Goal: Navigation & Orientation: Find specific page/section

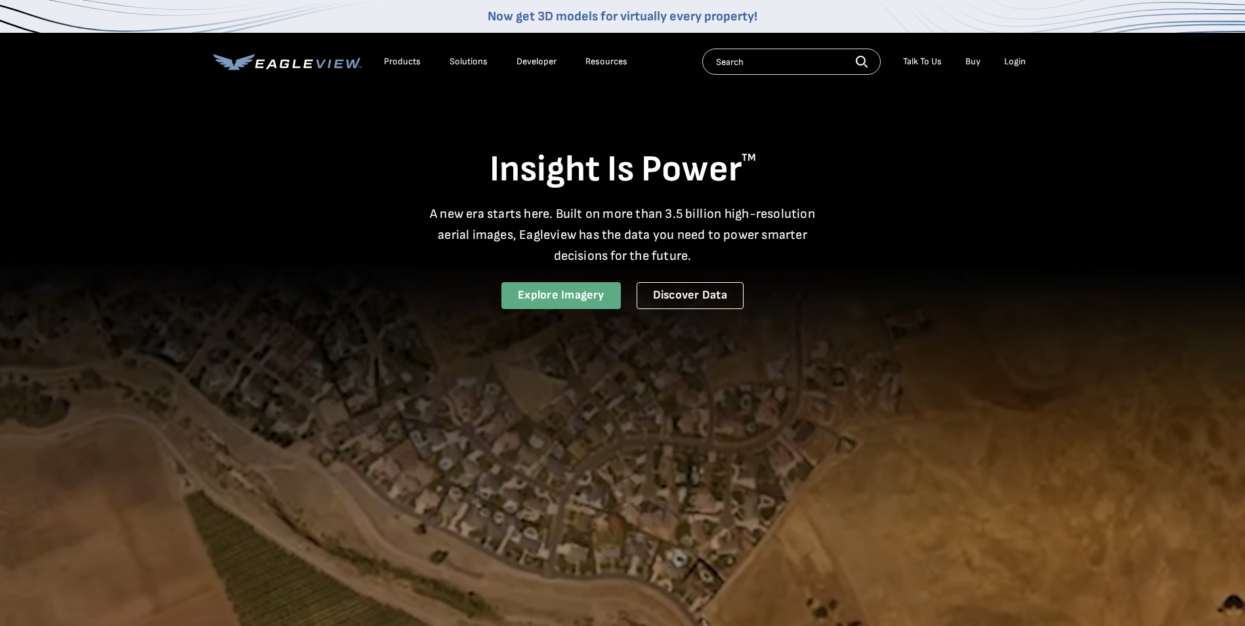
click at [591, 298] on link "Explore Imagery" at bounding box center [560, 295] width 119 height 27
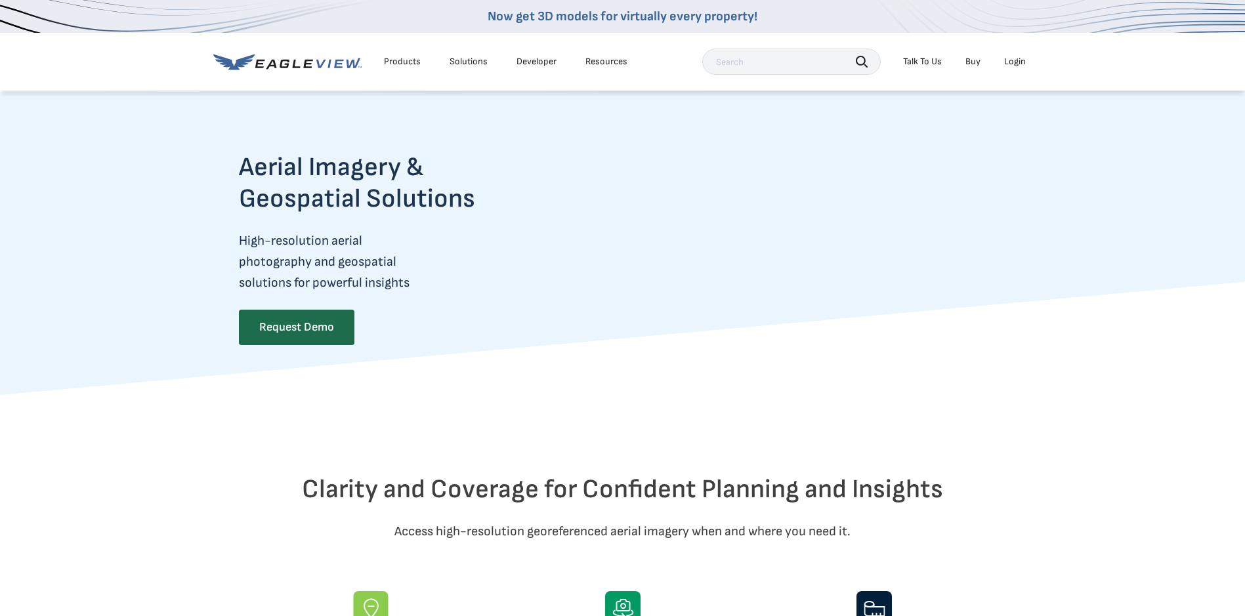
click at [314, 61] on icon at bounding box center [287, 62] width 148 height 16
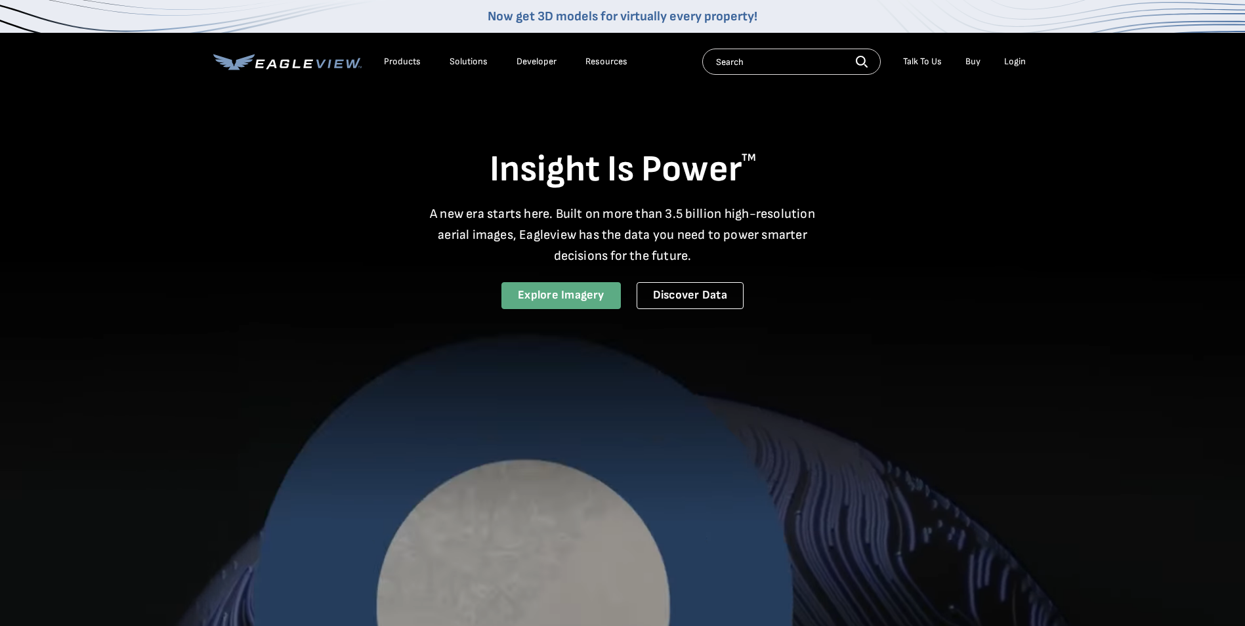
click at [580, 289] on link "Explore Imagery" at bounding box center [560, 295] width 119 height 27
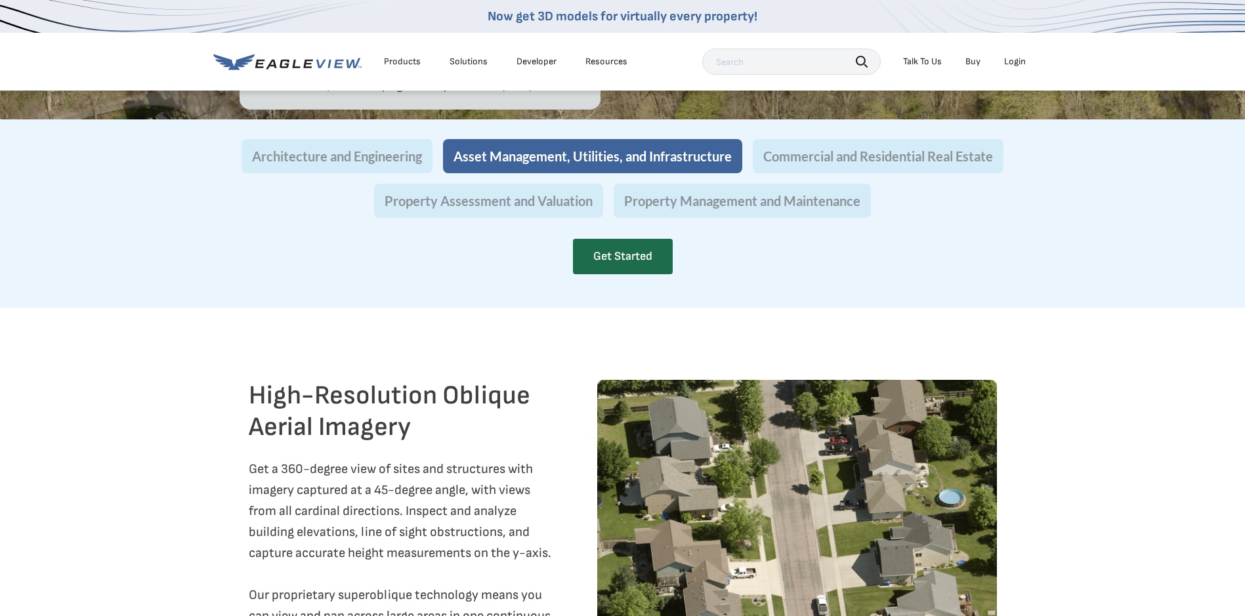
scroll to position [1312, 0]
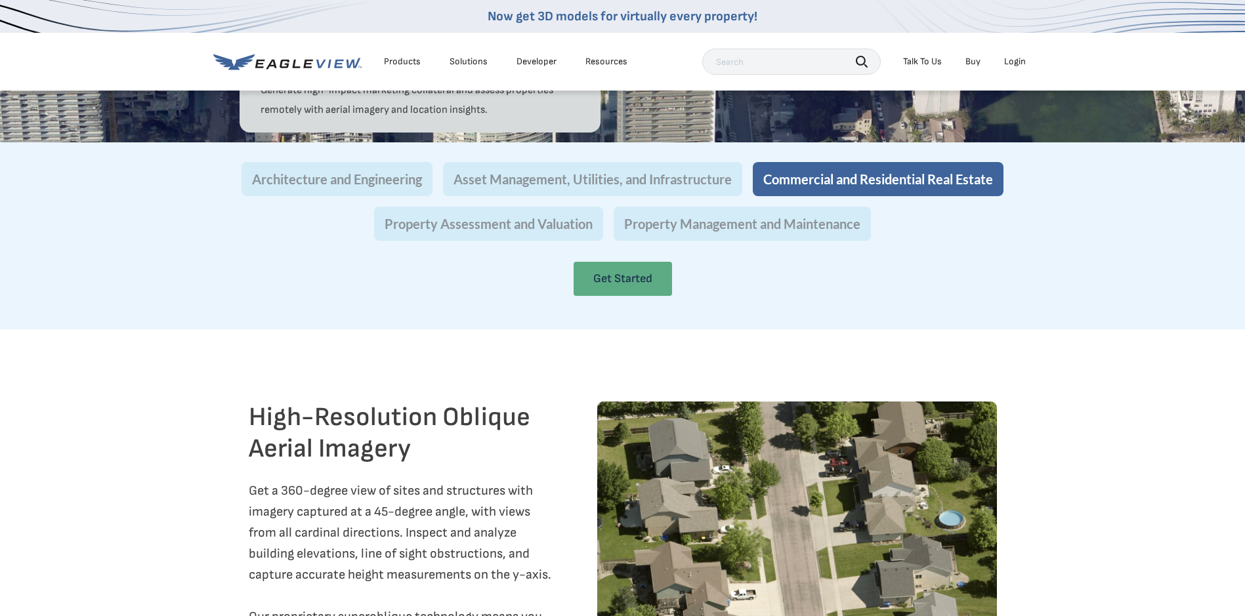
click at [642, 296] on link "Get Started" at bounding box center [622, 279] width 98 height 34
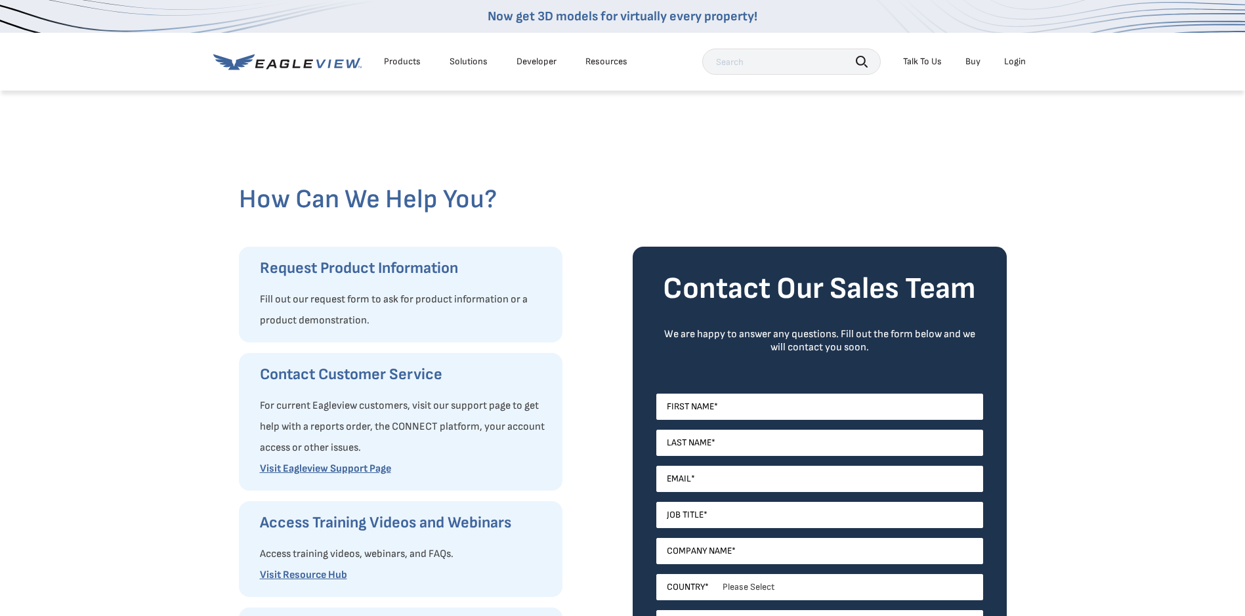
click at [1012, 60] on div "Login" at bounding box center [1015, 62] width 22 height 12
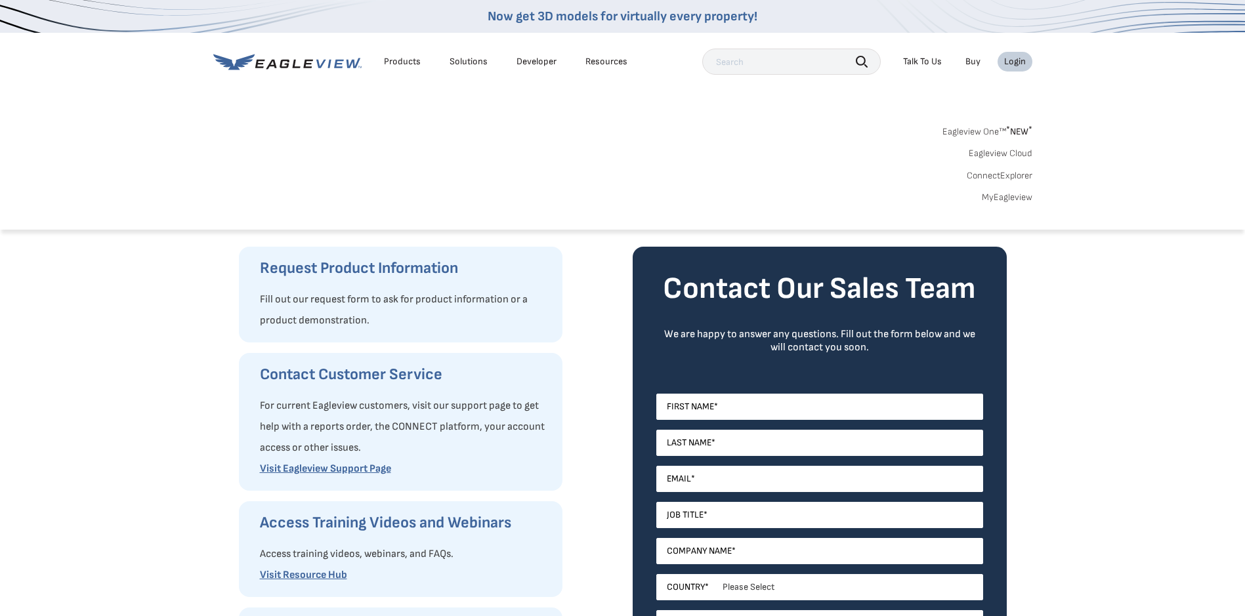
click at [1027, 175] on link "ConnectExplorer" at bounding box center [999, 176] width 66 height 12
